Goal: Check status: Check status

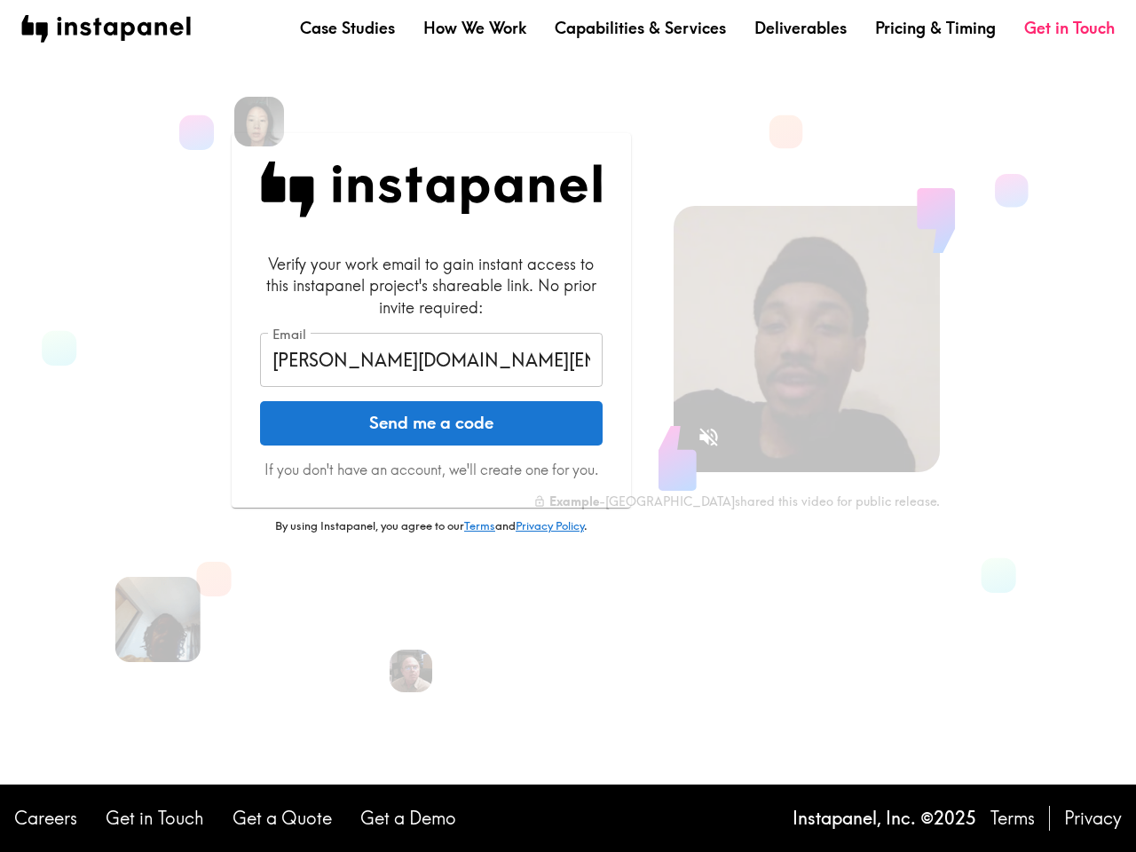
click at [568, 426] on button "Send me a code" at bounding box center [431, 423] width 342 height 44
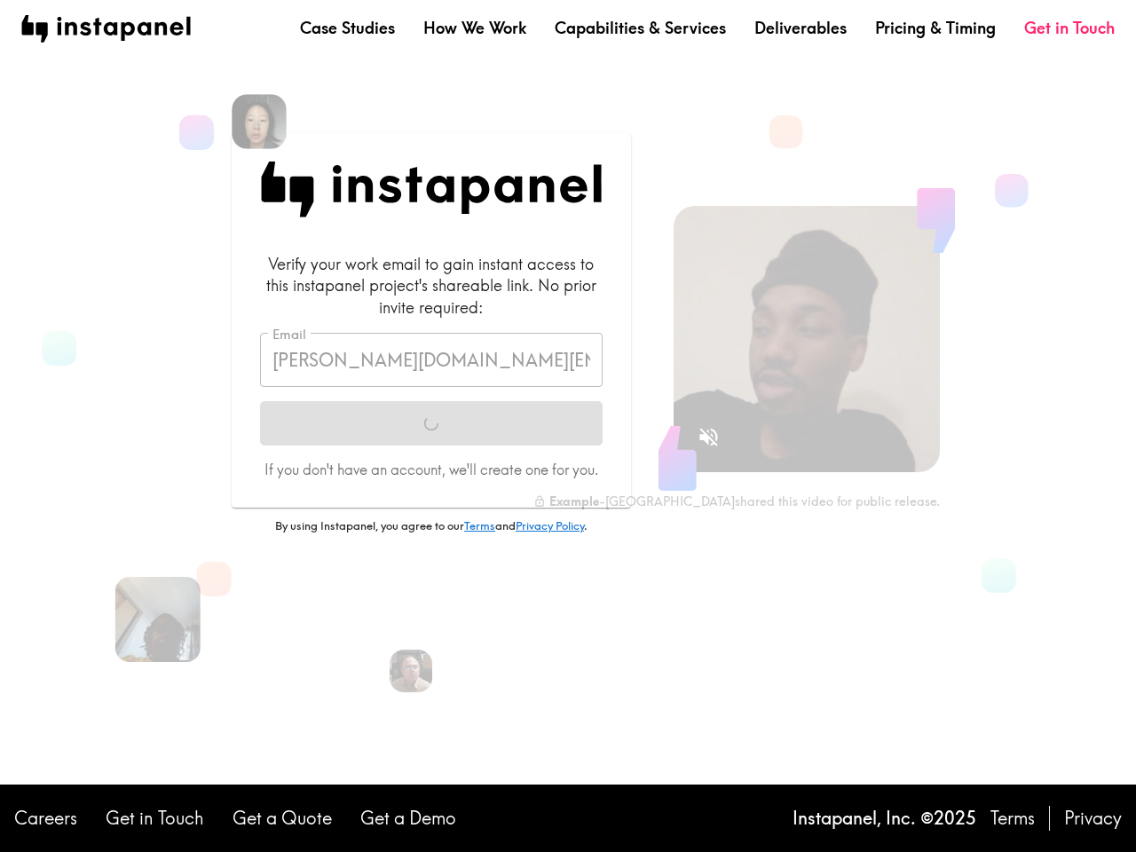
click at [259, 122] on img at bounding box center [259, 121] width 55 height 55
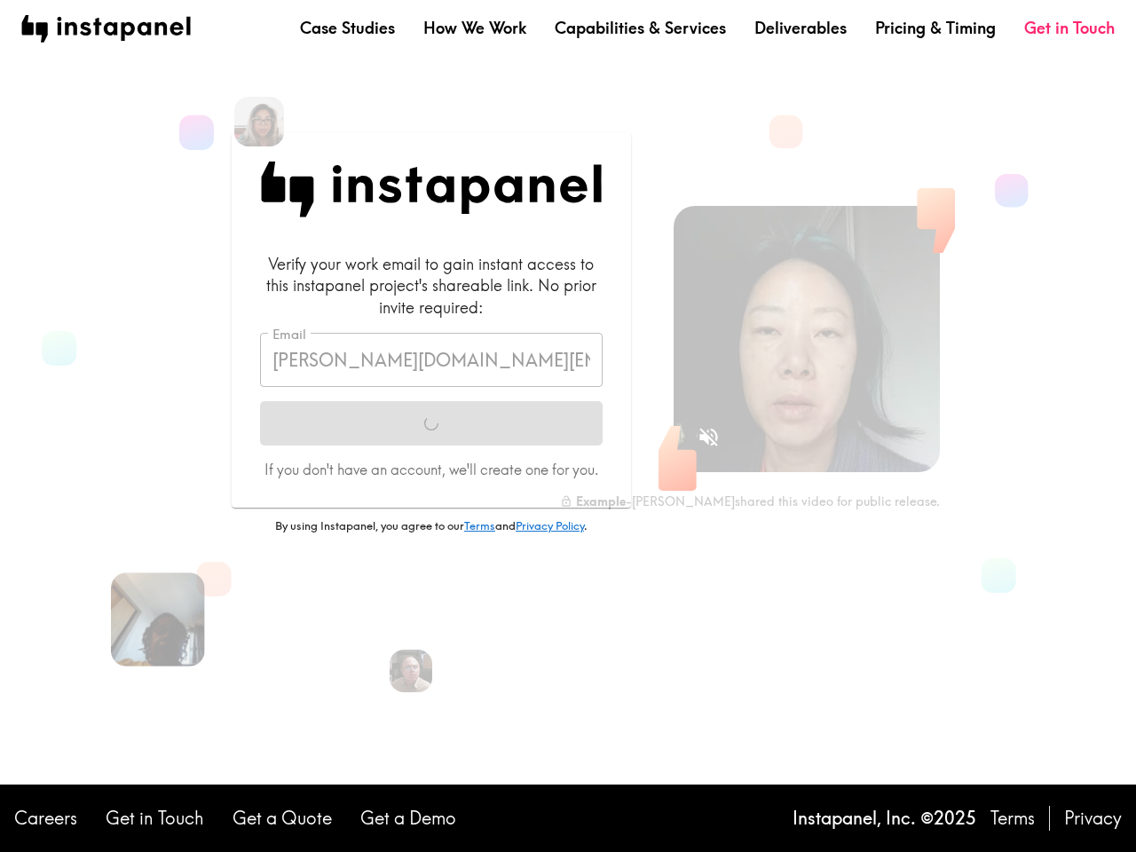
click at [158, 619] on img at bounding box center [158, 619] width 94 height 94
click at [708, 437] on icon "Sound is off" at bounding box center [708, 437] width 19 height 19
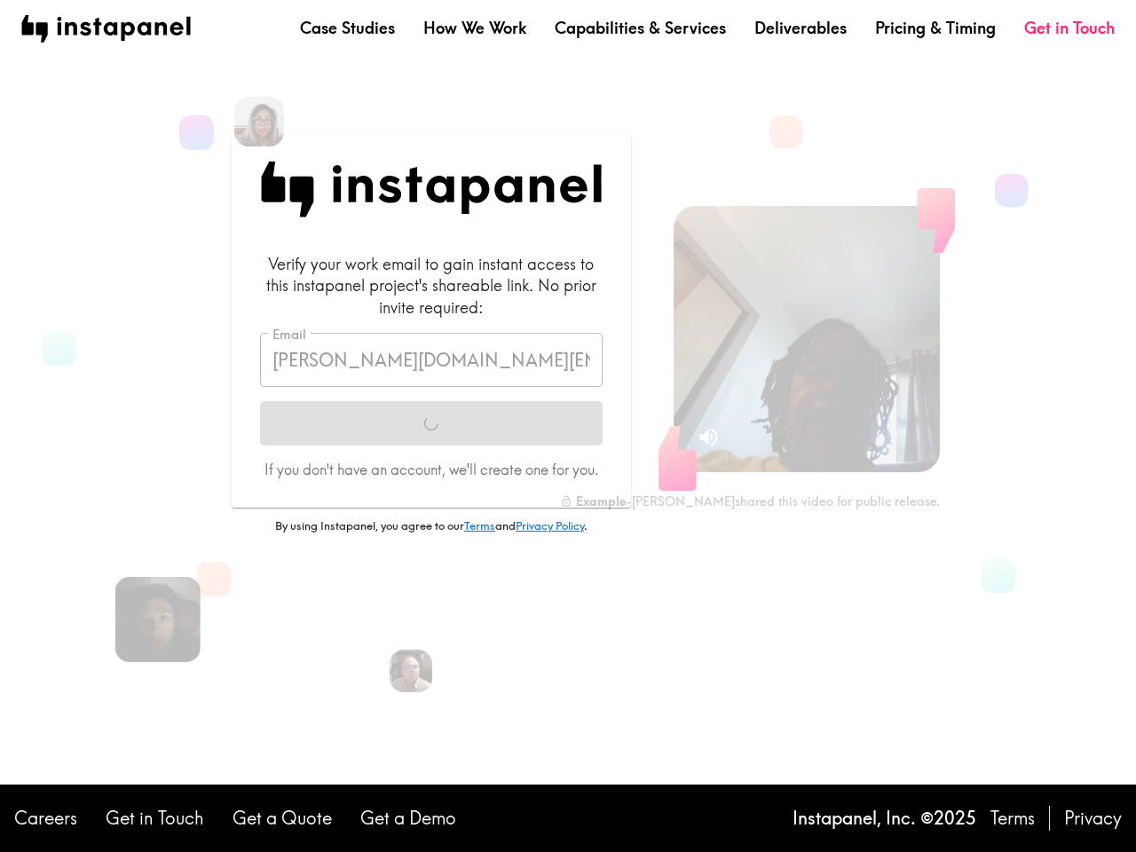
click at [806, 339] on video at bounding box center [806, 339] width 266 height 266
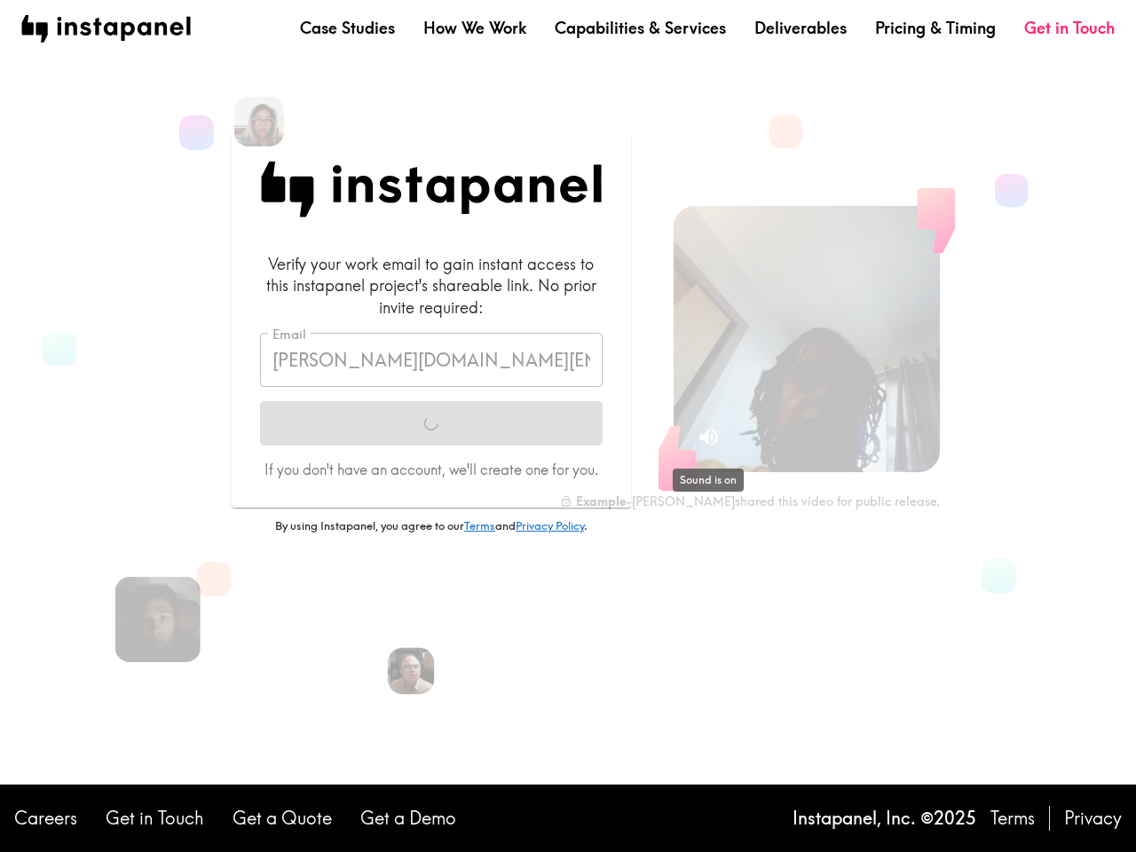
click at [411, 671] on img at bounding box center [411, 671] width 47 height 47
